Goal: Ask a question: Seek information or help from site administrators or community

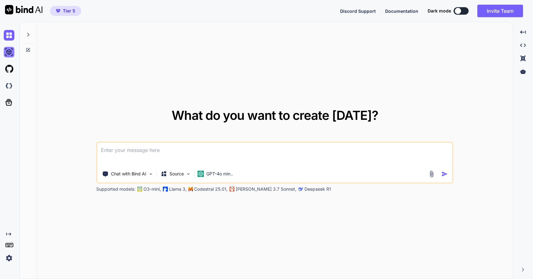
click at [10, 53] on img at bounding box center [9, 52] width 11 height 11
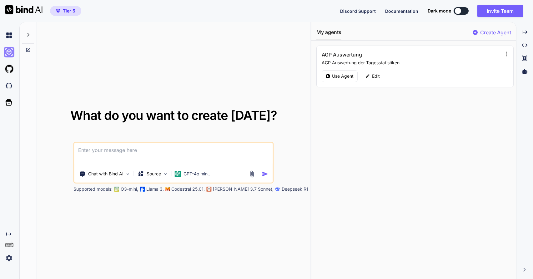
type textarea "x"
click at [10, 87] on img at bounding box center [9, 86] width 11 height 11
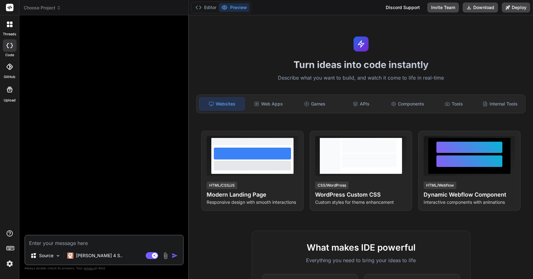
drag, startPoint x: 93, startPoint y: 242, endPoint x: 90, endPoint y: 239, distance: 3.5
click at [92, 241] on textarea at bounding box center [104, 241] width 158 height 11
type textarea "x"
type textarea "b"
type textarea "x"
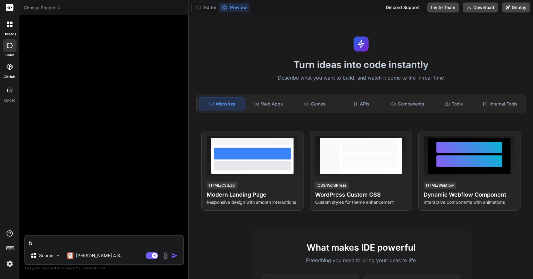
type textarea "ba"
type textarea "x"
type textarea "bau"
type textarea "x"
type textarea "baue"
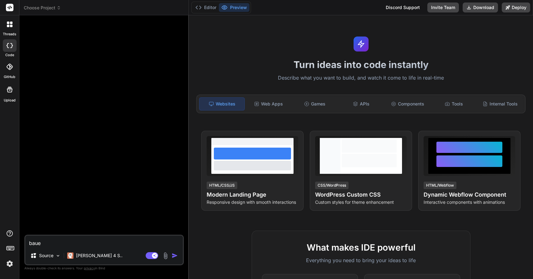
type textarea "x"
type textarea "baue"
type textarea "x"
type textarea "baue d"
type textarea "x"
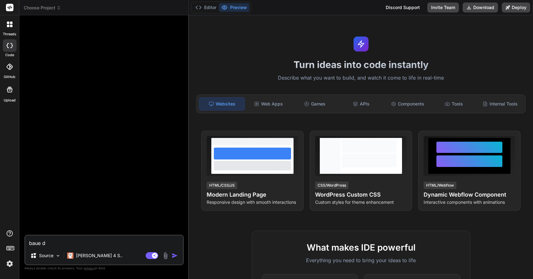
type textarea "baue di"
type textarea "x"
type textarea "baue die"
type textarea "x"
type textarea "baue dies"
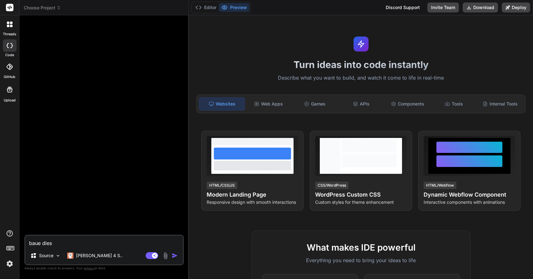
type textarea "x"
type textarea "baue diese"
type textarea "x"
type textarea "baue diesen"
type textarea "x"
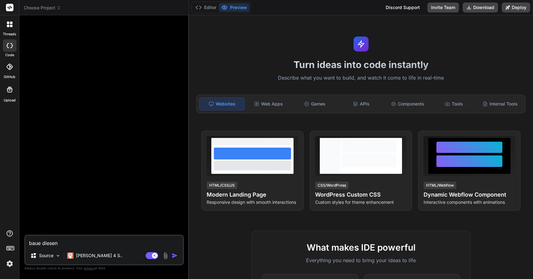
type textarea "baue diesen"
type textarea "x"
type textarea "baue diesen b"
type textarea "x"
type textarea "baue diesen be"
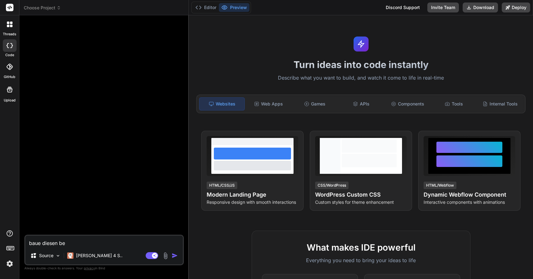
type textarea "x"
type textarea "baue diesen ber"
type textarea "x"
type textarea "baue diesen bera"
type textarea "x"
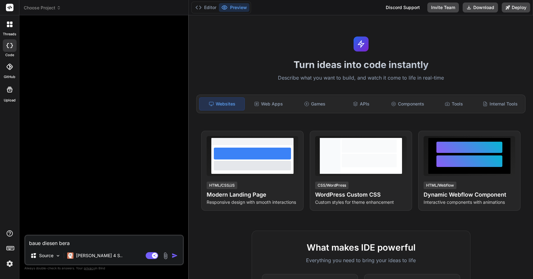
type textarea "baue diesen berat"
type textarea "x"
type textarea "baue diesen berate"
type textarea "x"
type textarea "baue diesen berater"
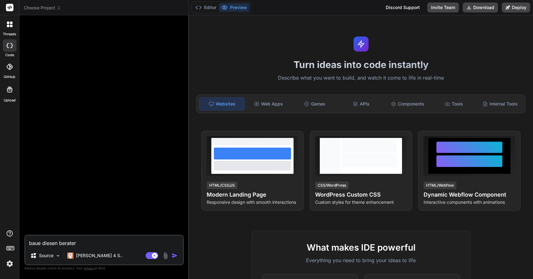
type textarea "x"
type textarea "baue diesen berate"
type textarea "x"
type textarea "baue diesen berat"
type textarea "x"
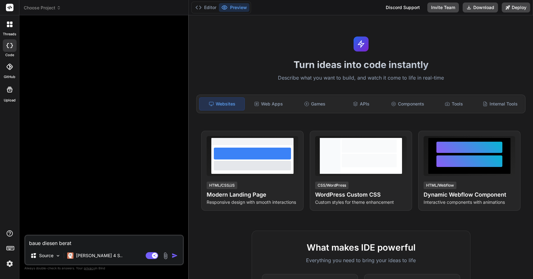
type textarea "baue diesen bera"
type textarea "x"
type textarea "baue diesen ber"
type textarea "x"
type textarea "baue diesen be"
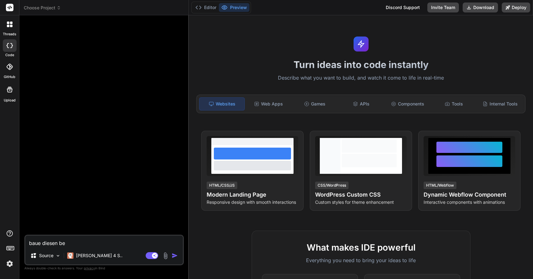
type textarea "x"
type textarea "baue diesen b"
type textarea "x"
type textarea "baue diesen"
type textarea "x"
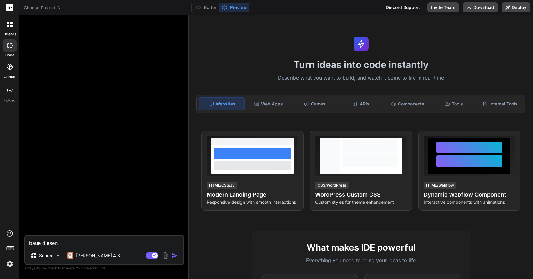
type textarea "baue diesen"
type textarea "x"
type textarea "baue diese"
type textarea "x"
type textarea "baue diese"
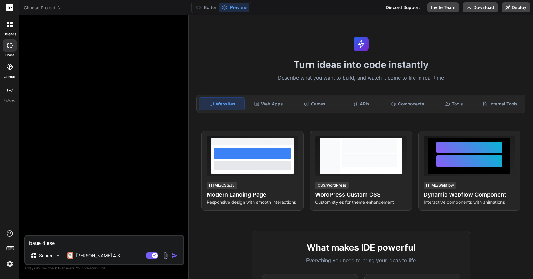
type textarea "x"
type textarea "baue diese b"
type textarea "x"
type textarea "baue diese be"
type textarea "x"
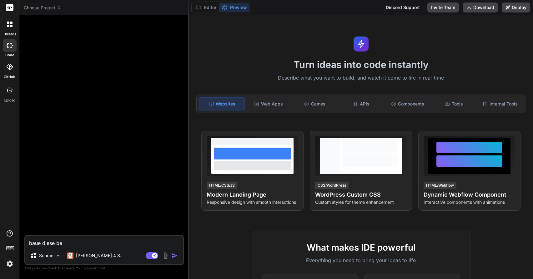
type textarea "baue diese ber"
type textarea "x"
type textarea "baue diese bera"
type textarea "x"
type textarea "baue diese berat"
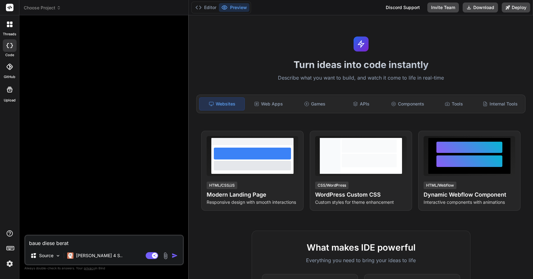
type textarea "x"
type textarea "baue diese beratu"
type textarea "x"
type textarea "baue diese beratun"
type textarea "x"
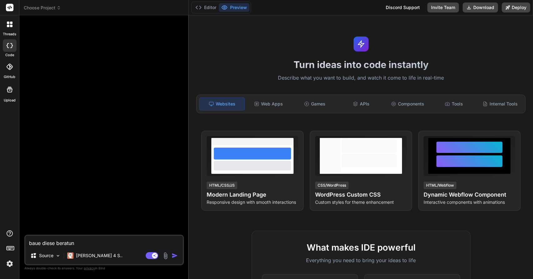
type textarea "baue diese beratuns"
type textarea "x"
type textarea "baue diese beratun"
type textarea "x"
type textarea "baue diese beratung"
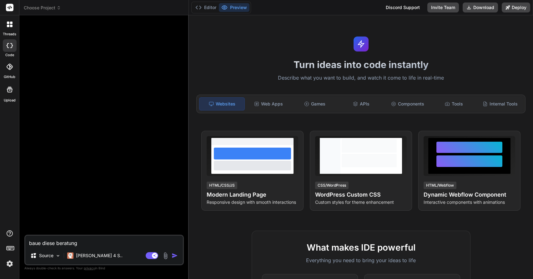
type textarea "x"
type textarea "baue diese beratungs"
type textarea "x"
type textarea "baue diese beratungss"
type textarea "x"
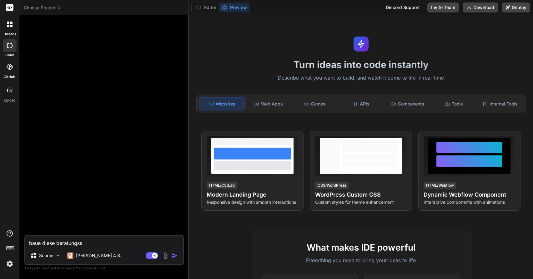
type textarea "baue diese beratungsso"
type textarea "x"
type textarea "baue diese beratungssof"
type textarea "x"
type textarea "baue diese beratungssoft"
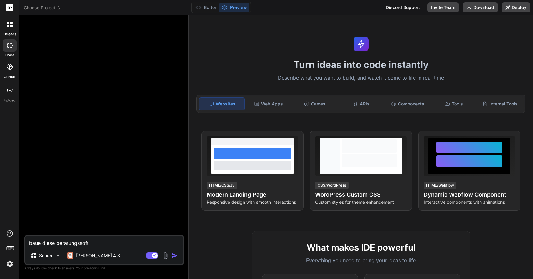
type textarea "x"
type textarea "baue diese beratungssoftw"
type textarea "x"
type textarea "baue diese beratungssoftwa"
type textarea "x"
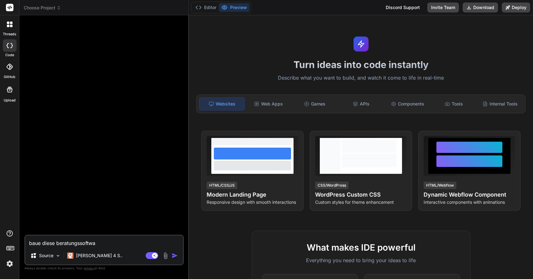
type textarea "baue diese beratungssoftwar"
type textarea "x"
type textarea "baue diese beratungssoftware"
type textarea "x"
type textarea "baue diese Beratungssoftware"
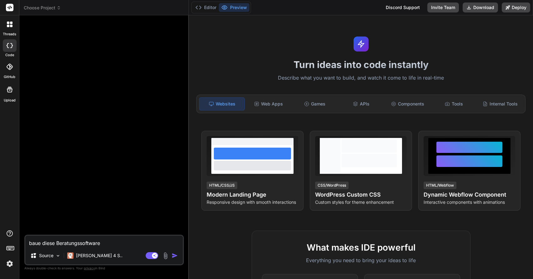
type textarea "x"
type textarea "baue diese Beratungssoftware e"
type textarea "x"
type textarea "baue diese Beratungssoftware ex"
type textarea "x"
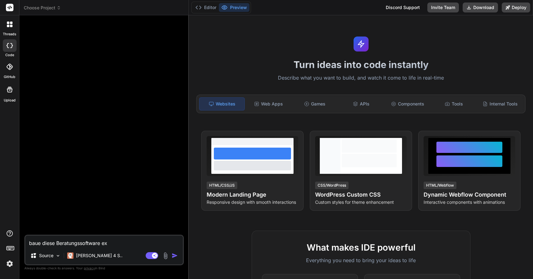
type textarea "baue diese Beratungssoftware exa"
type textarea "x"
type textarea "baue diese Beratungssoftware exak"
type textarea "x"
type textarea "baue diese Beratungssoftware exakt"
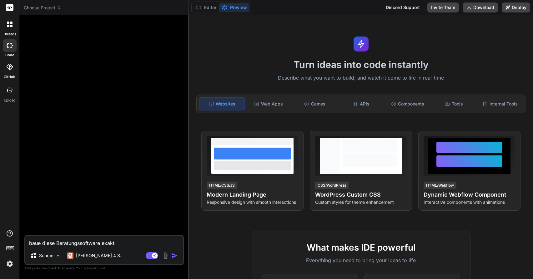
type textarea "x"
type textarea "baue diese Beratungssoftware exakt"
type textarea "x"
type textarea "baue diese Beratungssoftware exakt n"
type textarea "x"
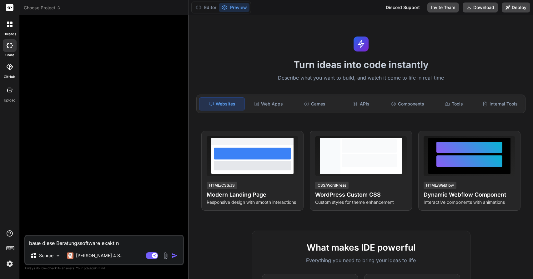
type textarea "baue diese Beratungssoftware exakt na"
type textarea "x"
type textarea "baue diese Beratungssoftware exakt nac"
type textarea "x"
type textarea "baue diese Beratungssoftware exakt nach"
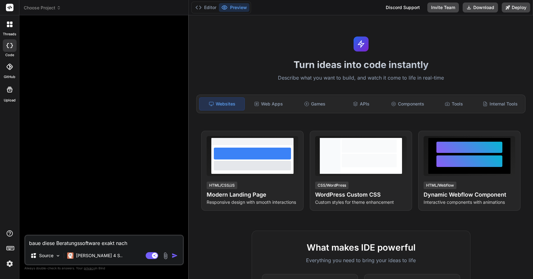
type textarea "x"
type textarea "baue diese Beratungssoftware exakt nach:"
type textarea "x"
type textarea "baue diese Beratungssoftware exakt nach:"
type textarea "x"
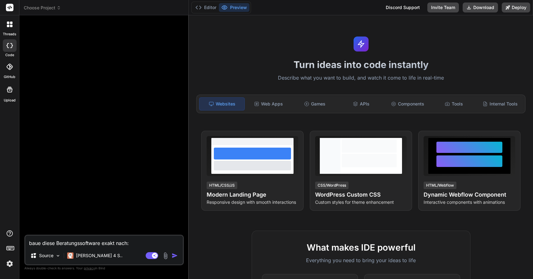
type textarea "baue diese Beratungssoftware exakt nach: [URL][DOMAIN_NAME]"
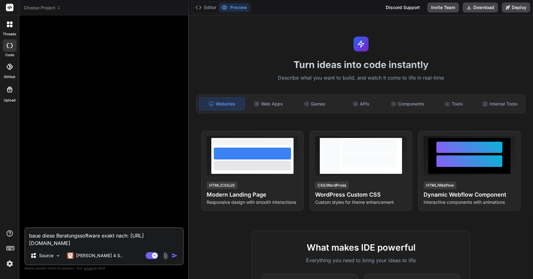
type textarea "x"
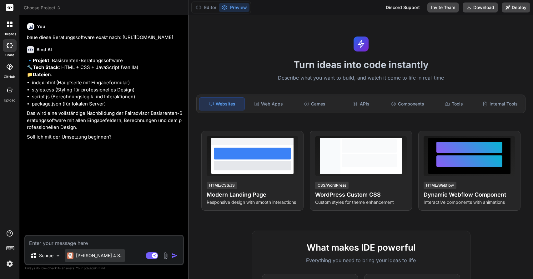
click at [95, 256] on p "[PERSON_NAME] 4 S.." at bounding box center [99, 256] width 47 height 6
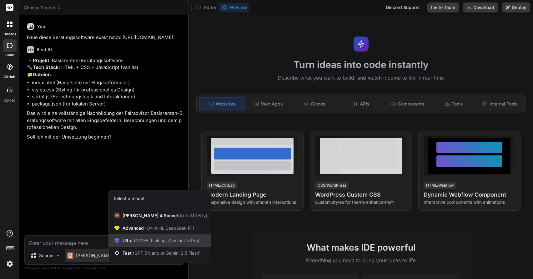
click at [131, 241] on span "Ultra (GPT-5 thinking, Gemini 2.5 Pro)" at bounding box center [161, 241] width 77 height 6
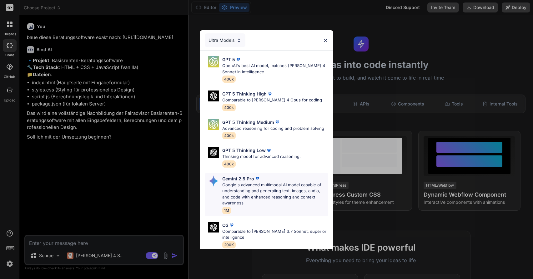
click at [267, 189] on p "Google's advanced multimodal AI model capable of understanding and generating t…" at bounding box center [275, 194] width 106 height 24
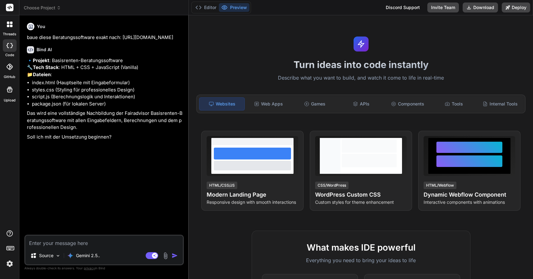
click at [82, 243] on textarea at bounding box center [104, 241] width 158 height 11
type textarea "x"
type textarea "b"
type textarea "x"
type textarea "bi"
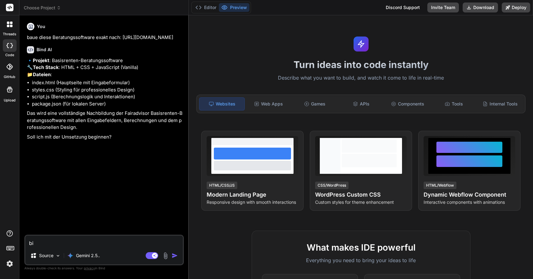
type textarea "x"
type textarea "bit"
type textarea "x"
type textarea "bitt"
type textarea "x"
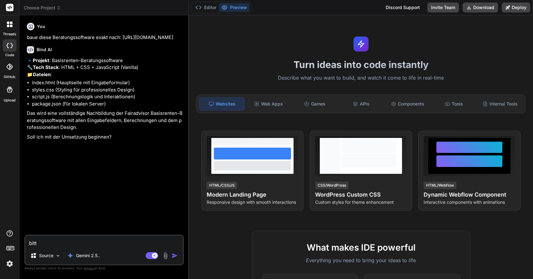
type textarea "bitte"
type textarea "x"
type textarea "bitte"
type textarea "x"
type textarea "bitte o"
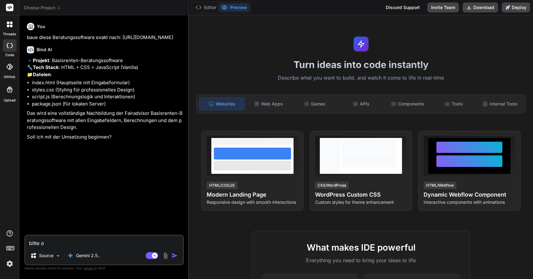
type textarea "x"
type textarea "bitte oh"
type textarea "x"
type textarea "bitte ohn"
type textarea "x"
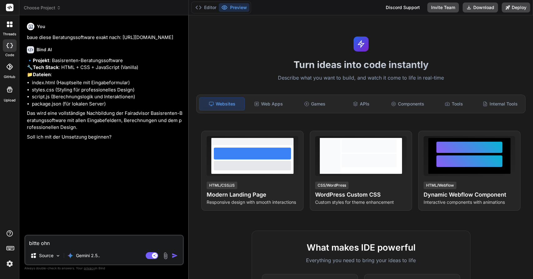
type textarea "bitte ohne"
type textarea "x"
type textarea "bitte ohne"
type textarea "x"
type textarea "bitte ohne d"
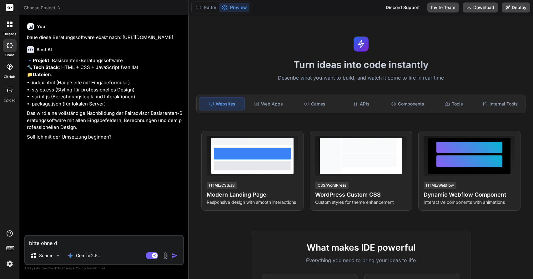
type textarea "x"
type textarea "bitte ohne de"
type textarea "x"
type textarea "bitte ohne den"
type textarea "x"
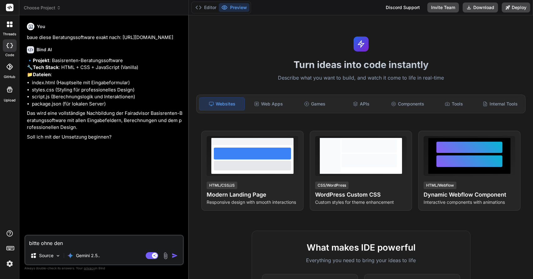
type textarea "bitte ohne den"
type textarea "x"
type textarea "bitte ohne den N"
type textarea "x"
type textarea "bitte ohne den Na"
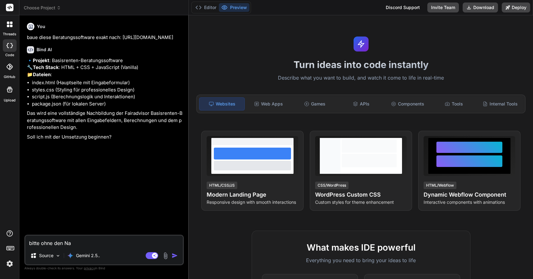
type textarea "x"
type textarea "bitte ohne den Nam"
type textarea "x"
type textarea "bitte ohne den Name"
type textarea "x"
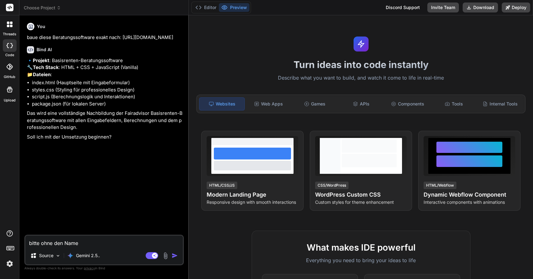
type textarea "bitte ohne den Namen"
type textarea "x"
type textarea "bitte ohne den Namen"
type textarea "x"
type textarea "bitte ohne den Namen F"
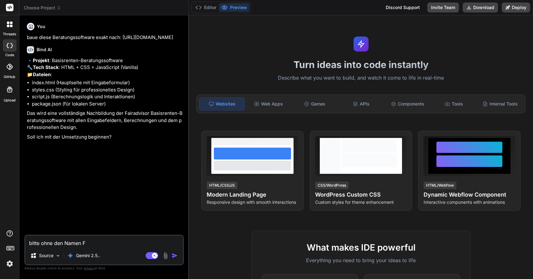
type textarea "x"
type textarea "bitte ohne den Namen Fa"
type textarea "x"
type textarea "bitte ohne den Namen Far"
type textarea "x"
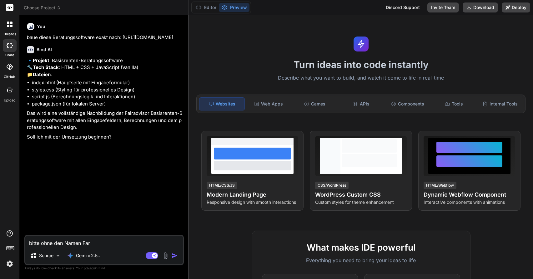
type textarea "bitte ohne den Namen [PERSON_NAME]"
type textarea "x"
type textarea "bitte ohne den Namen [PERSON_NAME]"
type textarea "x"
type textarea "bitte ohne den Namen Fariad"
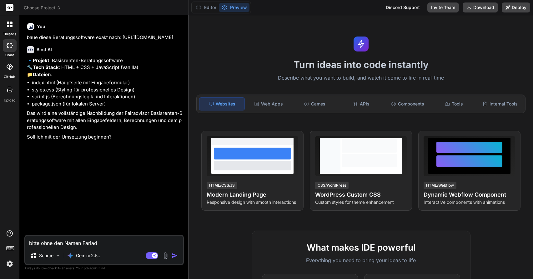
type textarea "x"
type textarea "bitte ohne den Namen [PERSON_NAME]"
type textarea "x"
type textarea "bitte ohne den Namen [PERSON_NAME]"
type textarea "x"
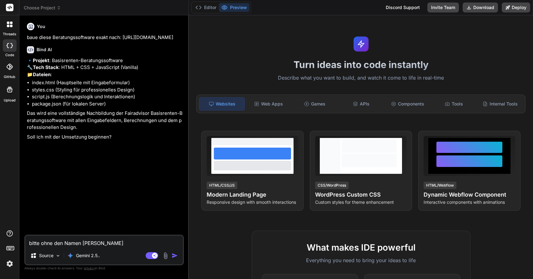
type textarea "bitte ohne den Namen Fariadvis"
type textarea "x"
type textarea "bitte ohne den Namen Fariadviso"
type textarea "x"
type textarea "bitte ohne den Namen Fariadvisor"
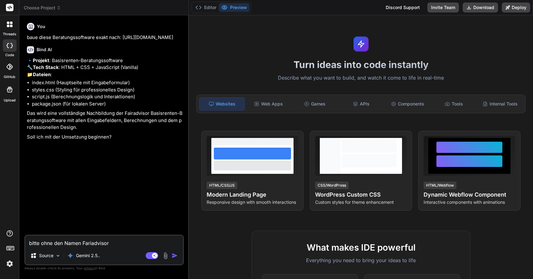
type textarea "x"
type textarea "bitte ohne den Namen Farriadvisor"
type textarea "x"
type textarea "bitte ohne den Namen Fariadvisor"
type textarea "x"
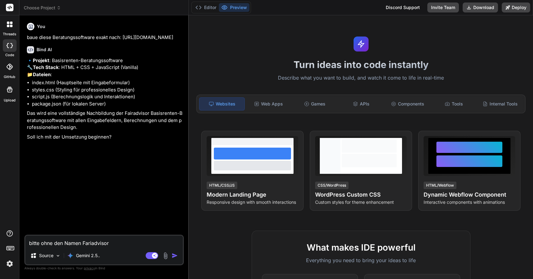
type textarea "bitte ohne den Namen Fairiadvisor"
type textarea "x"
type textarea "bitte ohne den Namen Fairadvisor"
type textarea "x"
type textarea "bitte ohne den Namen Fairadvisor"
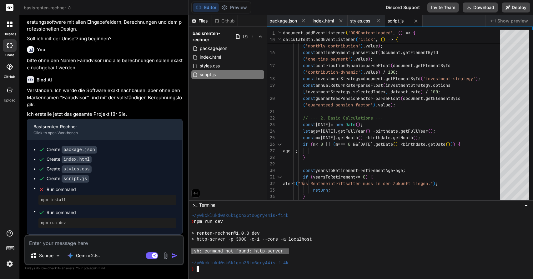
drag, startPoint x: 286, startPoint y: 250, endPoint x: 191, endPoint y: 252, distance: 95.0
click at [189, 253] on div "jjjjjjjjjjjjjjjjjjjjjjjjjjjjjjjj mmmmmmmmmmmmmmmmmmmmmmmmmmmmmmmm ~/y0kcklukd0s…" at bounding box center [361, 245] width 344 height 69
click at [73, 242] on textarea at bounding box center [104, 241] width 158 height 11
paste textarea "jsh: command not found: http-server"
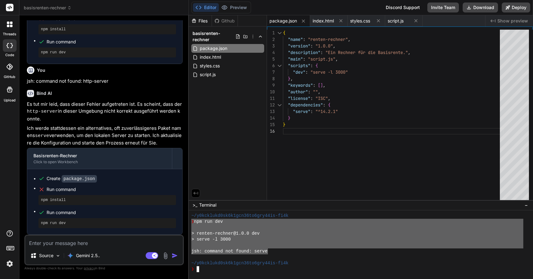
drag, startPoint x: 268, startPoint y: 252, endPoint x: 191, endPoint y: 222, distance: 82.7
click at [188, 222] on div "basisrenten-rechner Created with Pixso. Bind AI Web Search Created with Pixso. …" at bounding box center [276, 139] width 514 height 279
click at [100, 242] on textarea at bounding box center [104, 241] width 158 height 11
paste textarea "❯ npm run dev > renten-rechner@1.0.0 dev > serve -l 3000 jsh: command not found…"
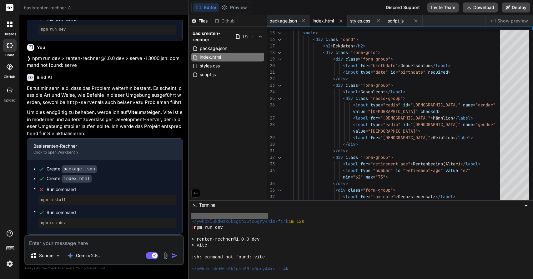
scroll to position [362, 0]
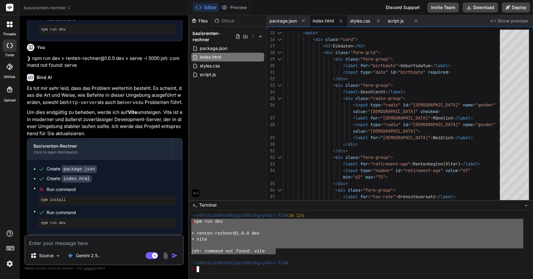
drag, startPoint x: 269, startPoint y: 249, endPoint x: 186, endPoint y: 223, distance: 87.7
click at [184, 223] on div "basisrenten-rechner Created with Pixso. Bind AI Web Search Created with Pixso. …" at bounding box center [276, 139] width 514 height 279
click at [93, 240] on textarea at bounding box center [104, 241] width 158 height 11
paste textarea "❯ npm run dev > renten-rechner@1.0.0 dev > vite jsh: command not found: vite"
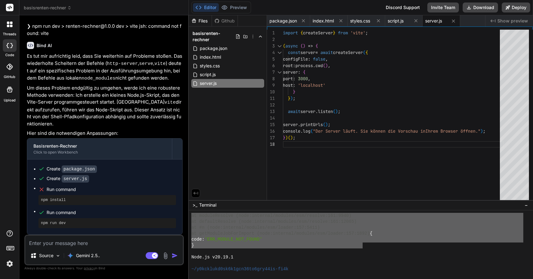
scroll to position [560, 0]
drag, startPoint x: 192, startPoint y: 233, endPoint x: 363, endPoint y: 240, distance: 171.1
click at [101, 245] on textarea at bounding box center [104, 241] width 158 height 11
paste textarea "Error [ERR_MODULE_NOT_FOUND]: Cannot find package 'vite' imported from /home/y0…"
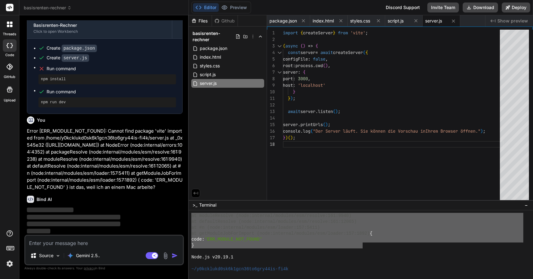
scroll to position [0, 0]
click at [218, 56] on span "index.html" at bounding box center [210, 57] width 23 height 8
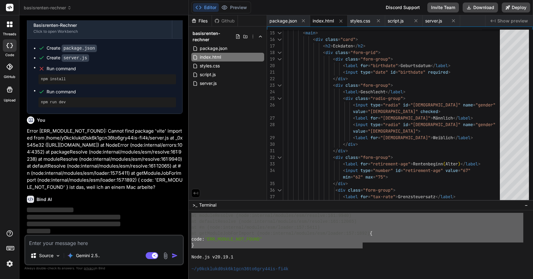
click at [510, 22] on span "Show preview" at bounding box center [512, 21] width 31 height 6
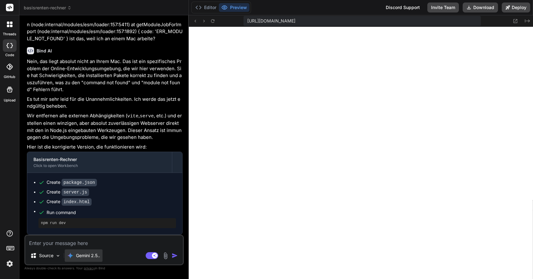
scroll to position [970, 0]
click at [76, 242] on textarea at bounding box center [104, 241] width 158 height 11
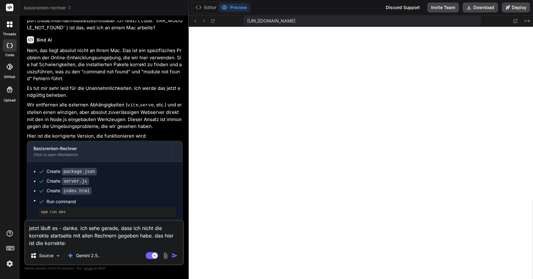
paste textarea "[URL][DOMAIN_NAME]"
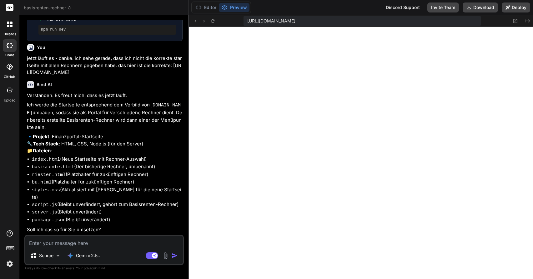
scroll to position [1164, 0]
click at [105, 243] on textarea at bounding box center [104, 241] width 158 height 11
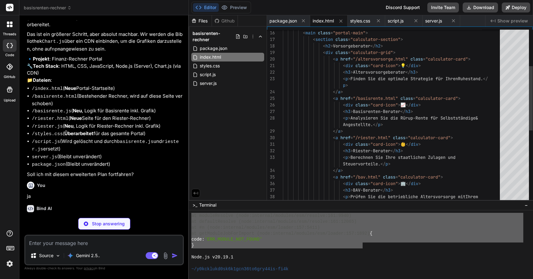
scroll to position [6, 0]
click at [153, 171] on p "Soll ich mit diesem erweiterten Plan fortfahren?" at bounding box center [105, 174] width 156 height 7
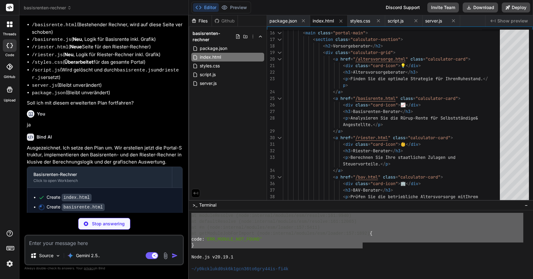
scroll to position [0, 22]
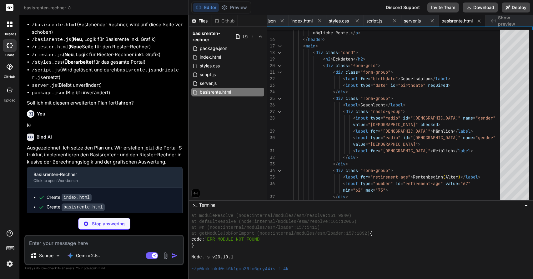
click at [342, 254] on div at bounding box center [357, 252] width 332 height 6
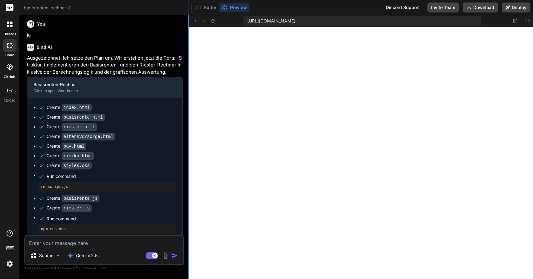
scroll to position [0, 0]
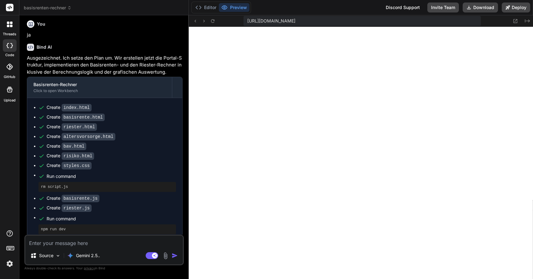
click at [60, 243] on textarea at bounding box center [104, 241] width 158 height 11
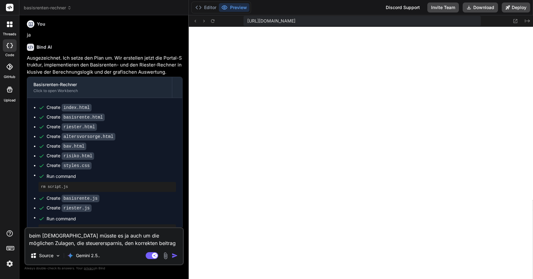
scroll to position [1833, 0]
click at [49, 237] on textarea "beim [DEMOGRAPHIC_DATA] müsste es ja auch um die möglichen Zulagen, die steuere…" at bounding box center [104, 237] width 158 height 19
click at [156, 243] on textarea "beim Riesterrechner müsste es ja auch um die möglichen Zulagen, die steuererspa…" at bounding box center [104, 237] width 158 height 19
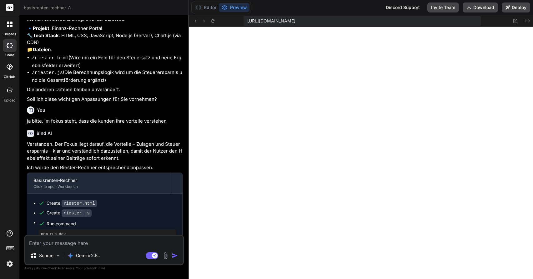
scroll to position [0, 0]
click at [68, 244] on textarea at bounding box center [104, 241] width 158 height 11
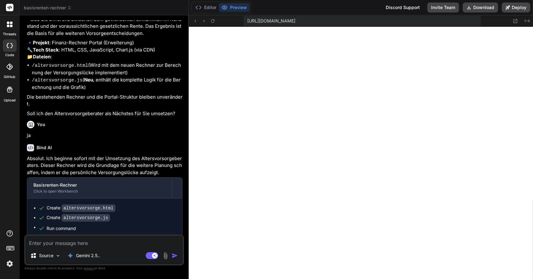
click at [67, 243] on textarea at bounding box center [104, 241] width 158 height 11
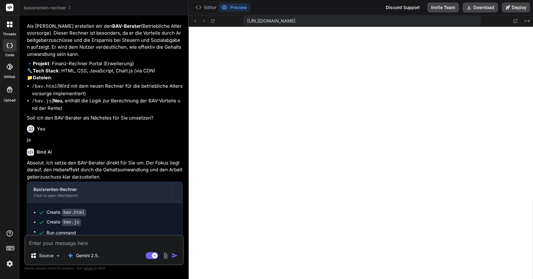
click at [90, 244] on textarea at bounding box center [104, 241] width 158 height 11
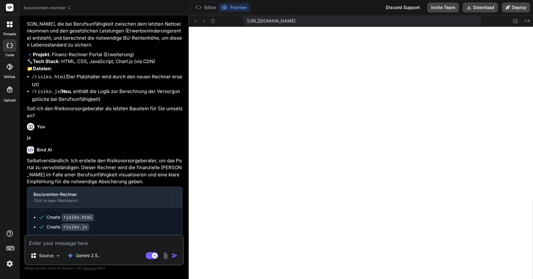
click at [65, 244] on textarea at bounding box center [104, 241] width 158 height 11
click at [75, 243] on textarea at bounding box center [104, 241] width 158 height 11
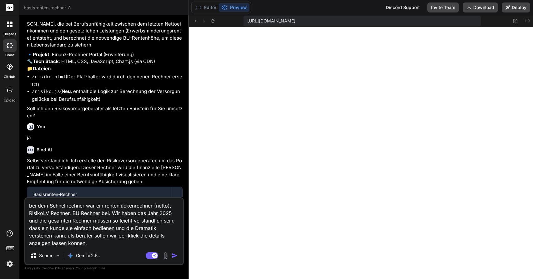
click at [112, 243] on textarea "bei dem Schnellrechner war ein rentenlückenrechner (netto), RisikoLV Rechner, B…" at bounding box center [104, 222] width 158 height 49
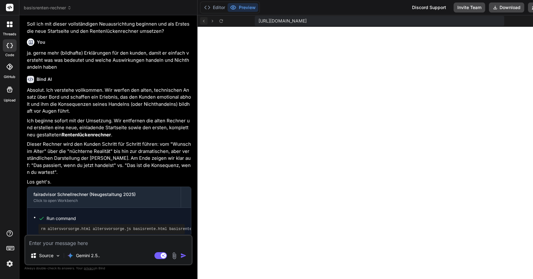
click at [206, 23] on icon at bounding box center [203, 20] width 5 height 5
click at [223, 23] on icon at bounding box center [220, 20] width 3 height 3
click at [224, 9] on button "Editor" at bounding box center [215, 7] width 26 height 9
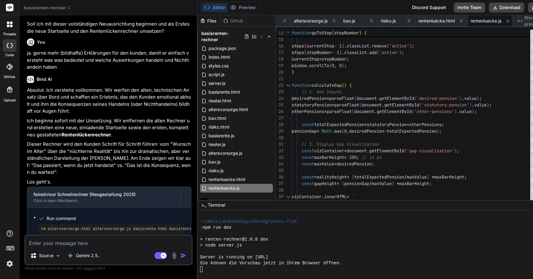
click at [165, 214] on ul "Run command rm altersvorsorge.html altersvorsorge.js basisrente.html basisrente…" at bounding box center [108, 255] width 151 height 82
click at [247, 6] on button "Preview" at bounding box center [243, 7] width 31 height 9
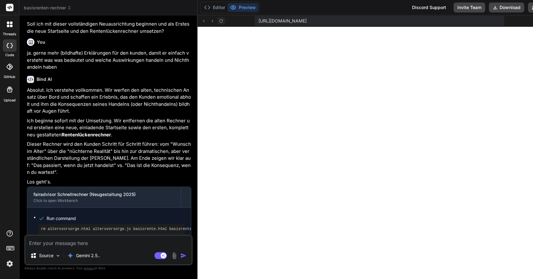
click at [224, 21] on icon at bounding box center [220, 20] width 5 height 5
click at [101, 241] on textarea at bounding box center [108, 241] width 166 height 11
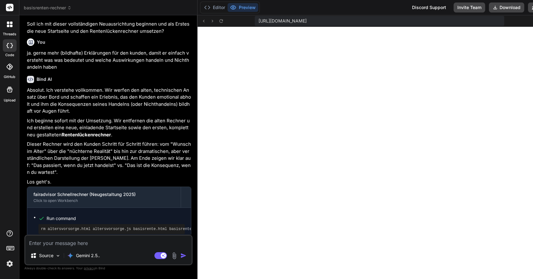
scroll to position [0, 0]
click at [59, 256] on img at bounding box center [57, 255] width 5 height 5
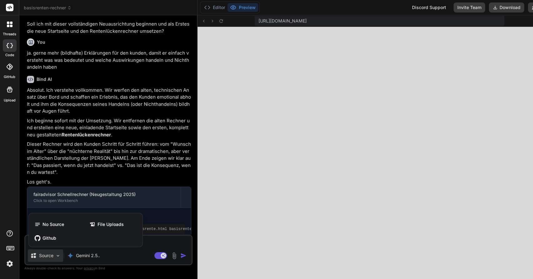
click at [59, 256] on div at bounding box center [266, 139] width 533 height 279
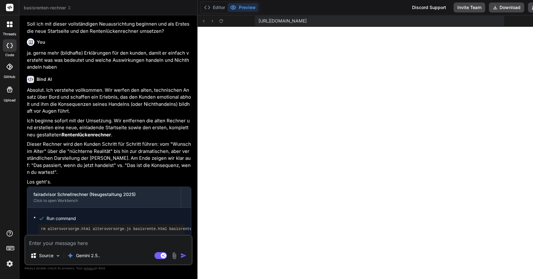
drag, startPoint x: 136, startPoint y: 240, endPoint x: 151, endPoint y: 248, distance: 17.2
click at [139, 240] on textarea at bounding box center [108, 241] width 166 height 11
click at [224, 22] on icon at bounding box center [220, 20] width 5 height 5
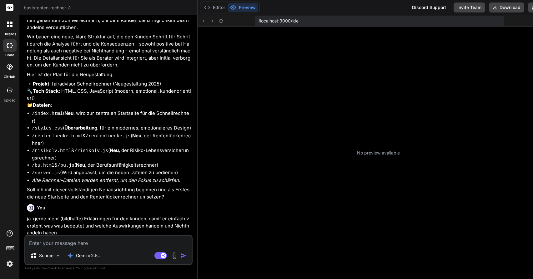
scroll to position [59, 0]
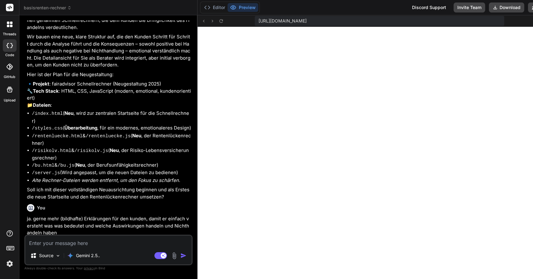
type textarea "x"
click at [98, 246] on textarea at bounding box center [108, 241] width 166 height 11
type textarea "n"
type textarea "x"
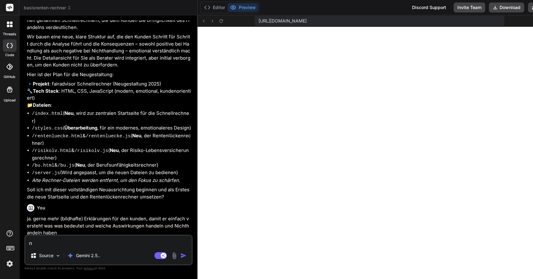
type textarea "na"
type textarea "x"
type textarea "na"
type textarea "x"
type textarea "na j"
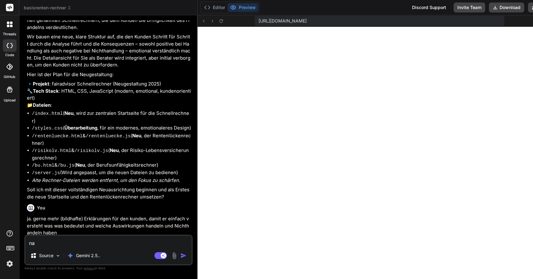
type textarea "x"
type textarea "na ja"
type textarea "x"
type textarea "na ja."
type textarea "x"
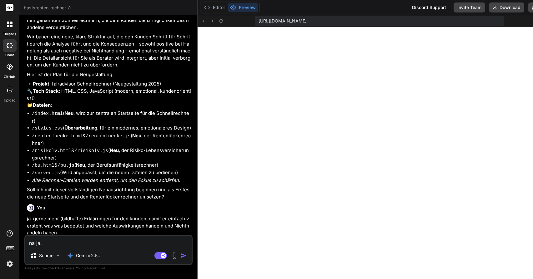
type textarea "na ja."
type textarea "x"
type textarea "na ja. wi"
type textarea "x"
type textarea "na ja. wir"
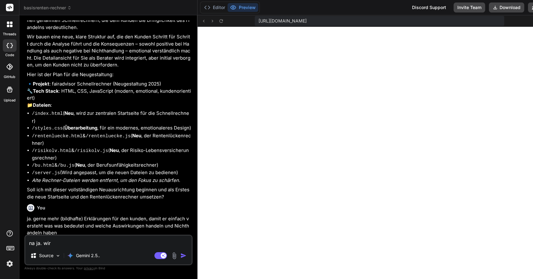
type textarea "x"
type textarea "na ja. wir m"
type textarea "x"
type textarea "na ja. wir mü"
type textarea "x"
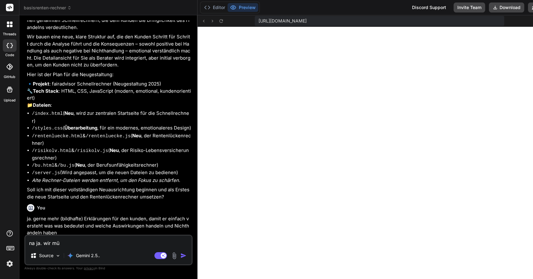
type textarea "na ja. wir müs"
type textarea "x"
type textarea "na ja. wir müss"
type textarea "x"
type textarea "na ja. wir müsse"
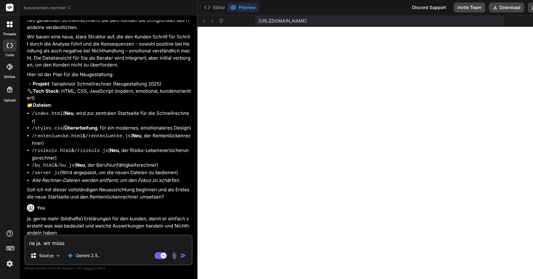
type textarea "x"
type textarea "na ja. wir müssen"
type textarea "x"
type textarea "na ja. wir müssen"
type textarea "x"
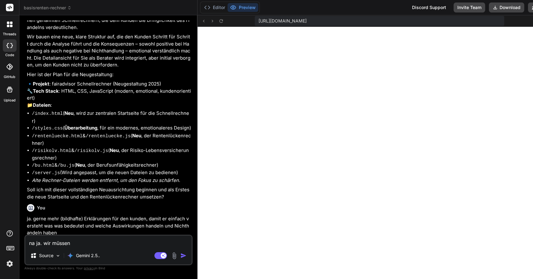
type textarea "na ja. wir müssen p"
type textarea "x"
type textarea "na ja. wir müssen pr"
type textarea "x"
type textarea "na ja. wir müssen pro"
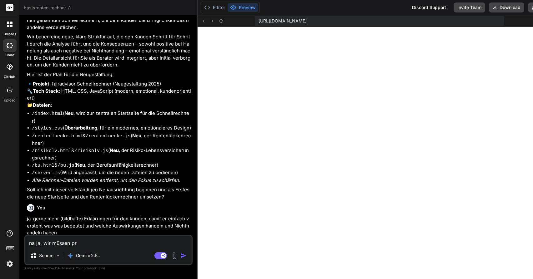
type textarea "x"
type textarea "na ja. wir müssen prof"
type textarea "x"
type textarea "na ja. wir müssen profe"
type textarea "x"
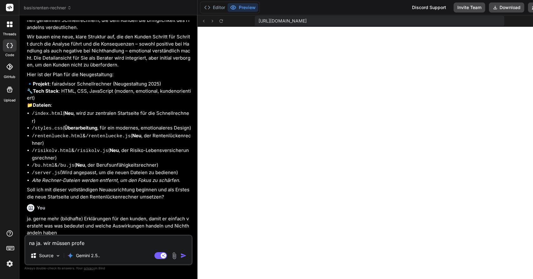
type textarea "na ja. wir müssen profes"
type textarea "x"
type textarea "na ja. wir müssen profess"
type textarea "x"
type textarea "na ja. wir müssen professi"
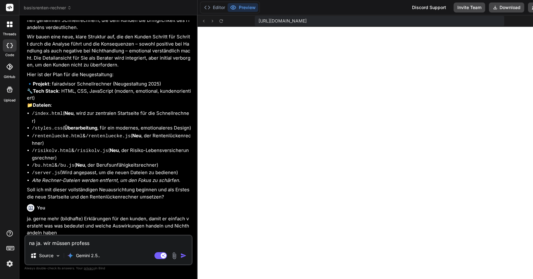
type textarea "x"
type textarea "na ja. wir müssen professio"
type textarea "x"
type textarea "na ja. wir müssen profession"
type textarea "x"
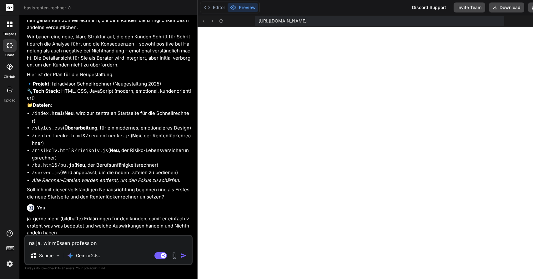
type textarea "na ja. wir müssen professione"
type textarea "x"
type textarea "na ja. wir müssen professionel"
type textarea "x"
type textarea "na ja. wir müssen professionell"
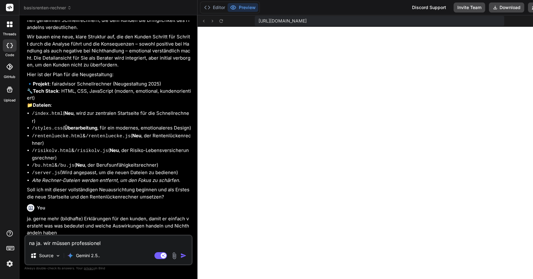
type textarea "x"
type textarea "na ja. wir müssen professionell"
type textarea "x"
type textarea "na ja. wir müssen professionell u"
type textarea "x"
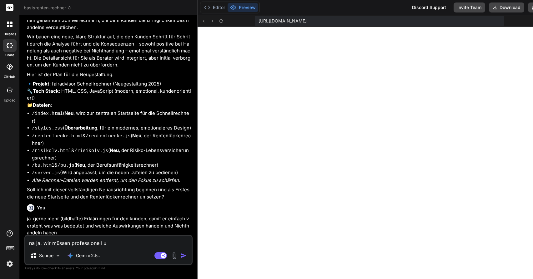
type textarea "na ja. wir müssen professionell un"
type textarea "x"
type textarea "na ja. wir müssen professionell und"
type textarea "x"
type textarea "na ja. wir müssen professionell und"
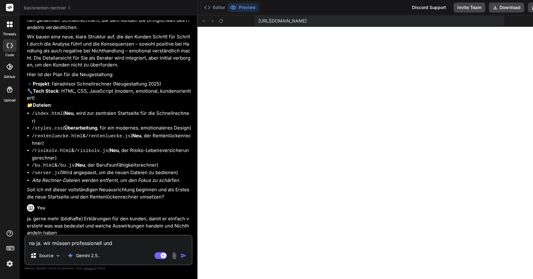
type textarea "x"
type textarea "na ja. wir müssen professionell und i"
type textarea "x"
type textarea "na ja. wir müssen professionell und in"
type textarea "x"
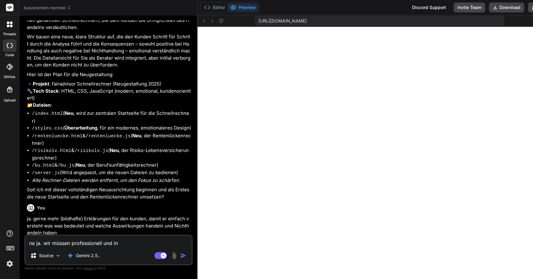
type textarea "na ja. wir müssen professionell und ind"
type textarea "x"
type textarea "na ja. wir müssen professionell und indi"
type textarea "x"
type textarea "na ja. wir müssen professionell und indiv"
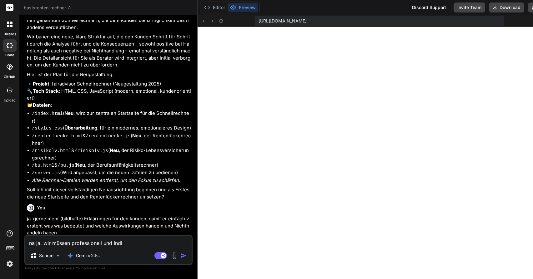
type textarea "x"
type textarea "na ja. wir müssen professionell und indivu"
type textarea "x"
type textarea "na ja. wir müssen professionell und indivud"
type textarea "x"
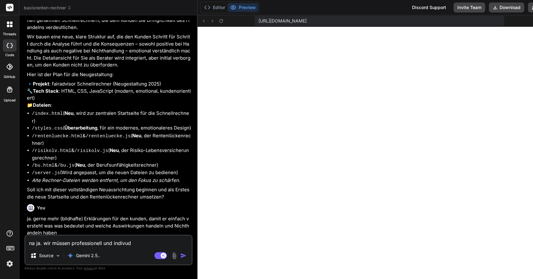
type textarea "na ja. wir müssen professionell und indivude"
type textarea "x"
type textarea "na ja. wir müssen professionell und indivudel"
type textarea "x"
type textarea "na ja. wir müssen professionell und indivude"
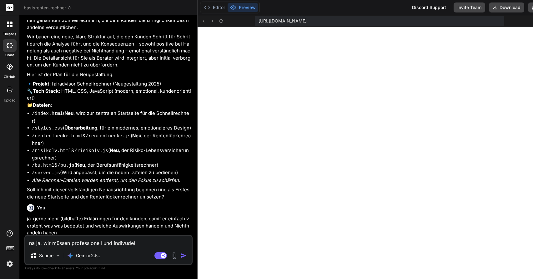
type textarea "x"
type textarea "na ja. wir müssen professionell und indivud"
type textarea "x"
type textarea "na ja. wir müssen professionell und indivu"
type textarea "x"
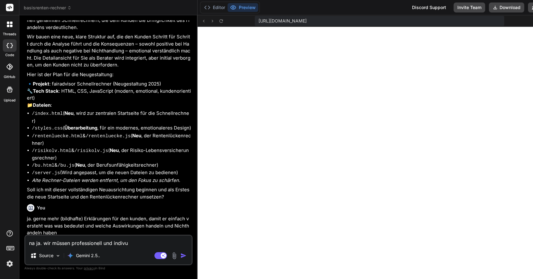
type textarea "na ja. wir müssen professionell und indiv"
type textarea "x"
type textarea "na ja. wir müssen professionell und indivu"
type textarea "x"
type textarea "na ja. wir müssen professionell und indiv"
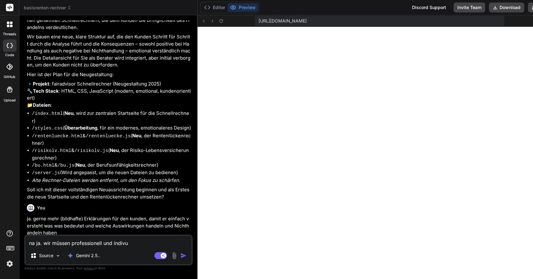
type textarea "x"
type textarea "na ja. wir müssen professionell und indivi"
type textarea "x"
type textarea "na ja. wir müssen professionell und individ"
type textarea "x"
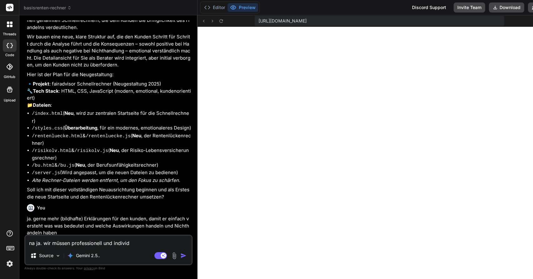
type textarea "na ja. wir müssen professionell und individu"
type textarea "x"
type textarea "na ja. wir müssen professionell und individue"
type textarea "x"
type textarea "na ja. wir müssen professionell und individuel"
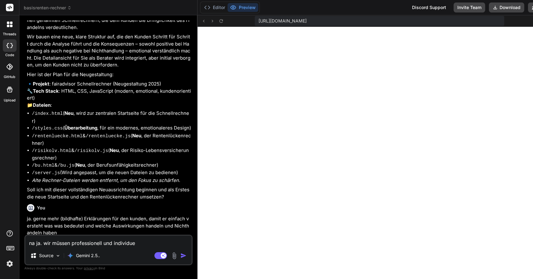
type textarea "x"
type textarea "na ja. wir müssen professionell und individuell"
type textarea "x"
type textarea "na ja. wir müssen professionell und individuell"
type textarea "x"
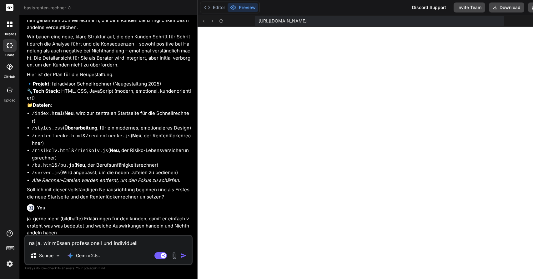
type textarea "na ja. wir müssen professionell und individuell d"
type textarea "x"
type textarea "na ja. wir müssen professionell und individuell di"
type textarea "x"
type textarea "na ja. wir müssen professionell und individuell die"
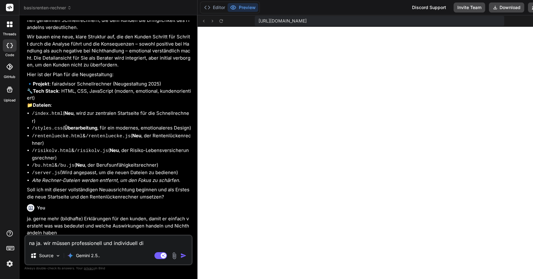
type textarea "x"
type textarea "na ja. wir müssen professionell und individuell die"
type textarea "x"
type textarea "na ja. wir müssen professionell und individuell die n"
type textarea "x"
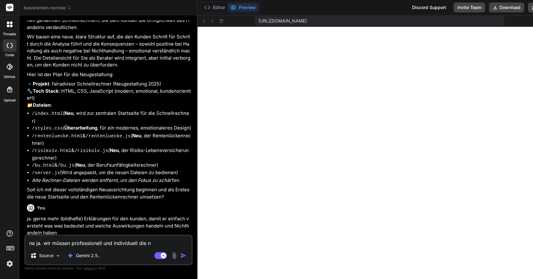
type textarea "na ja. wir müssen professionell und individuell die nt"
type textarea "x"
type textarea "na ja. wir müssen professionell und individuell die n"
type textarea "x"
type textarea "na ja. wir müssen professionell und individuell die ne"
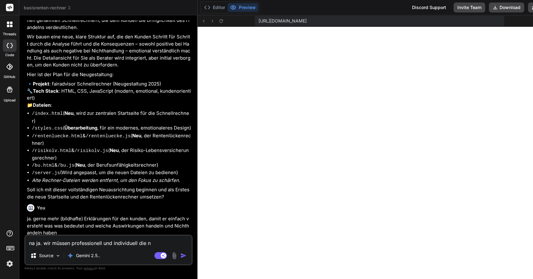
type textarea "x"
type textarea "na ja. wir müssen professionell und individuell die net"
type textarea "x"
type textarea "na ja. wir müssen professionell und individuell die nett"
type textarea "x"
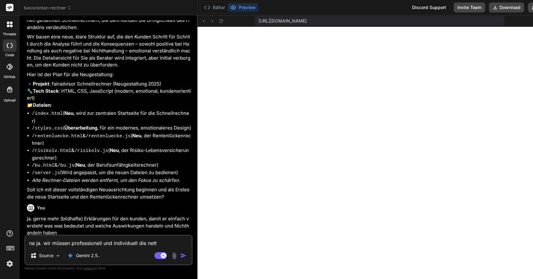
type textarea "na ja. wir müssen professionell und individuell die netto"
type textarea "x"
type textarea "na ja. wir müssen professionell und individuell die netto"
type textarea "x"
type textarea "na ja. wir müssen professionell und individuell die netto r"
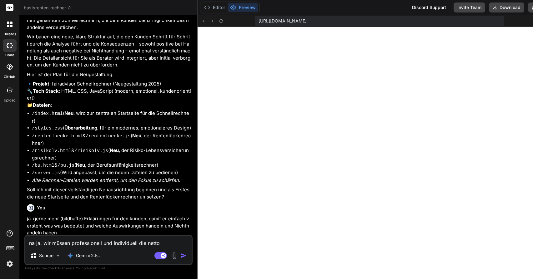
type textarea "x"
type textarea "na ja. wir müssen professionell und individuell die netto re"
type textarea "x"
type textarea "na ja. wir müssen professionell und individuell die netto ren"
type textarea "x"
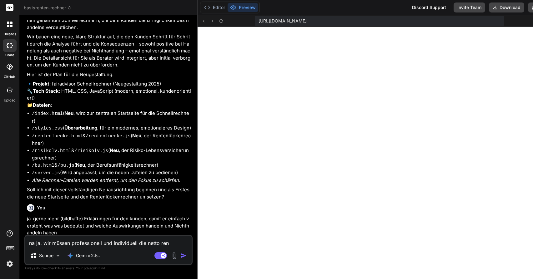
type textarea "na ja. wir müssen professionell und individuell die netto rent"
type textarea "x"
type textarea "na ja. wir müssen professionell und individuell die netto rente"
type textarea "x"
type textarea "na ja. wir müssen professionell und individuell die netto rente"
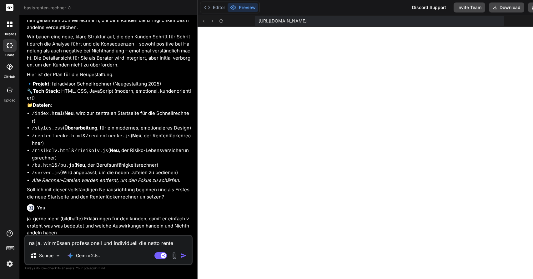
type textarea "x"
type textarea "na ja. wir müssen professionell und individuell die netto rente k"
type textarea "x"
type textarea "na ja. wir müssen professionell und individuell die netto rente ko"
type textarea "x"
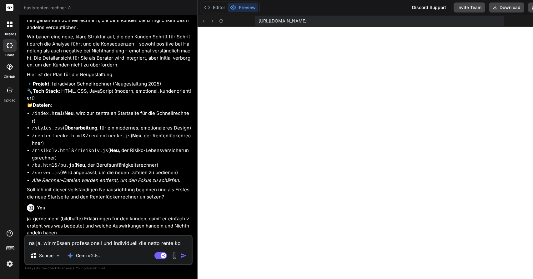
type textarea "na ja. wir müssen professionell und individuell die netto rente kor"
type textarea "x"
type textarea "na ja. wir müssen professionell und individuell die netto rente korr"
type textarea "x"
type textarea "na ja. wir müssen professionell und individuell die netto rente korre"
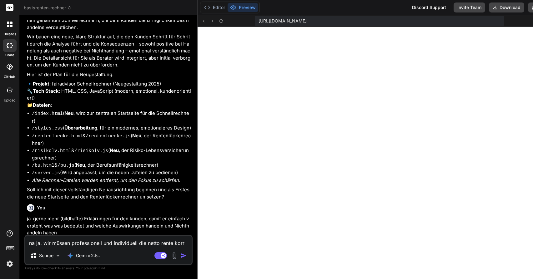
type textarea "x"
type textarea "na ja. wir müssen professionell und individuell die netto rente korrek"
type textarea "x"
type textarea "na ja. wir müssen professionell und individuell die netto rente korrekt"
type textarea "x"
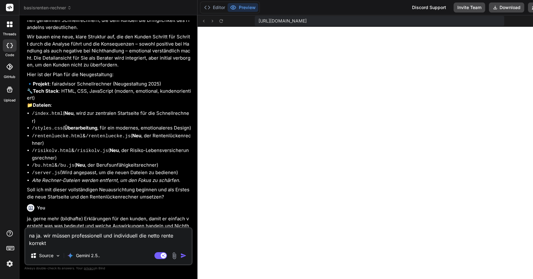
type textarea "na ja. wir müssen professionell und individuell die netto rente korrekt"
type textarea "x"
type textarea "na ja. wir müssen professionell und individuell die netto rente korrekt b"
type textarea "x"
type textarea "na ja. wir müssen professionell und individuell die netto rente korrekt be"
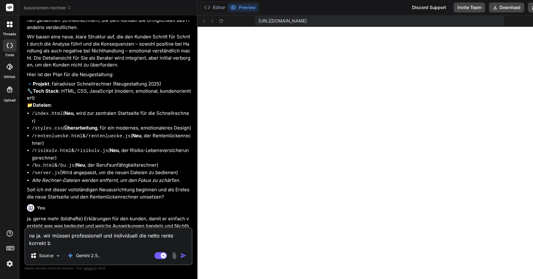
type textarea "x"
type textarea "na ja. wir müssen professionell und individuell die netto rente korrekt ber"
type textarea "x"
type textarea "na ja. wir müssen professionell und individuell die netto rente korrekt bere"
type textarea "x"
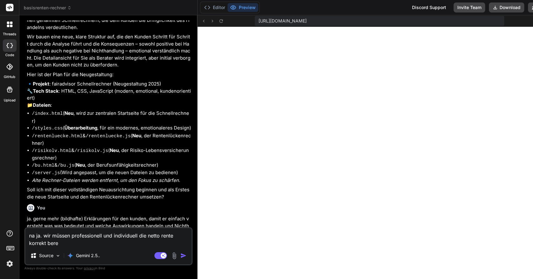
type textarea "na ja. wir müssen professionell und individuell die netto rente korrekt berec"
type textarea "x"
type textarea "na ja. wir müssen professionell und individuell die netto rente korrekt berech"
type textarea "x"
type textarea "na ja. wir müssen professionell und individuell die netto rente korrekt berechn"
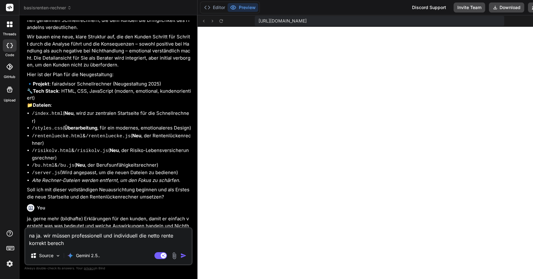
type textarea "x"
type textarea "na ja. wir müssen professionell und individuell die netto rente korrekt berechne"
type textarea "x"
type textarea "na ja. wir müssen professionell und individuell die netto rente korrekt berechn…"
type textarea "x"
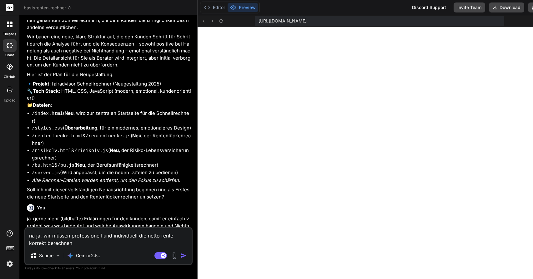
type textarea "na ja. wir müssen professionell und individuell die netto rente korrekt berechn…"
type textarea "x"
type textarea "na ja. wir müssen professionell und individuell die netto rente korrekt berechn…"
type textarea "x"
type textarea "na ja. wir müssen professionell und individuell die netto rente korrekt berechn…"
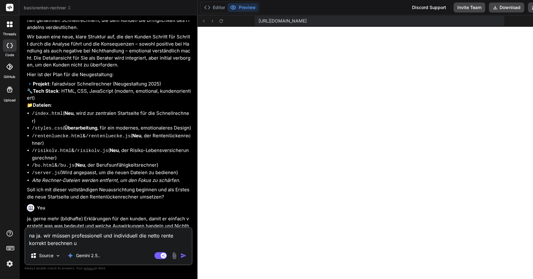
type textarea "x"
type textarea "na ja. wir müssen professionell und individuell die netto rente korrekt berechn…"
type textarea "x"
type textarea "na ja. wir müssen professionell und individuell die netto rente korrekt berechn…"
type textarea "x"
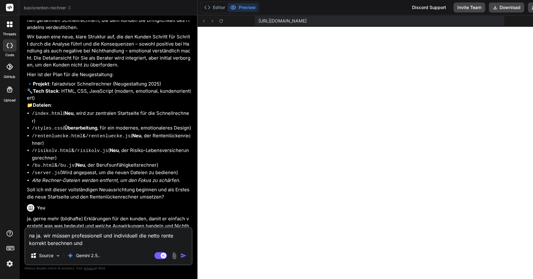
type textarea "na ja. wir müssen professionell und individuell die netto rente korrekt berechn…"
type textarea "x"
type textarea "na ja. wir müssen professionell und individuell die netto rente korrekt berechn…"
type textarea "x"
type textarea "na ja. wir müssen professionell und individuell die netto rente korrekt berechn…"
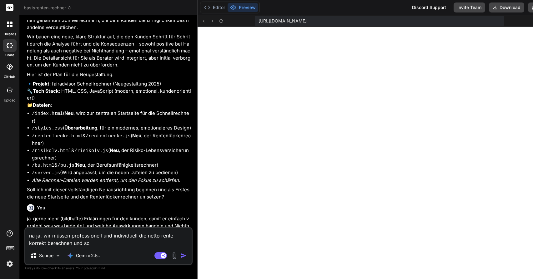
type textarea "x"
type textarea "na ja. wir müssen professionell und individuell die netto rente korrekt berechn…"
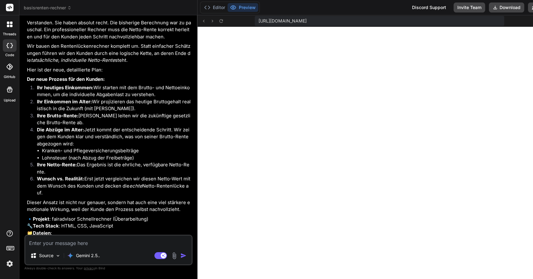
scroll to position [1022, 0]
click at [101, 244] on textarea at bounding box center [108, 241] width 166 height 11
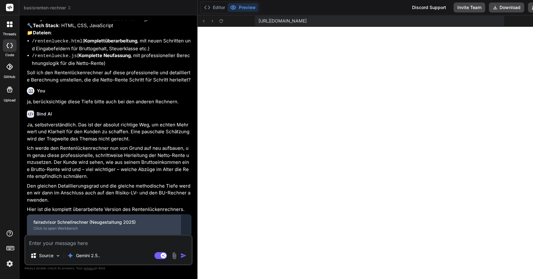
scroll to position [1223, 0]
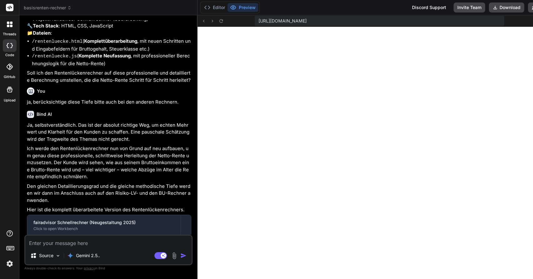
click at [124, 241] on textarea at bounding box center [108, 241] width 166 height 11
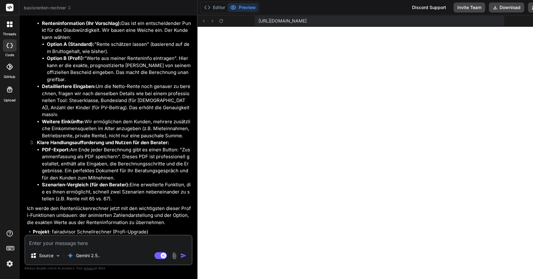
scroll to position [1713, 0]
click at [112, 243] on textarea at bounding box center [108, 241] width 166 height 11
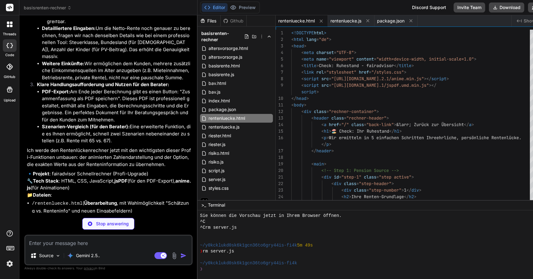
scroll to position [7, 0]
